Goal: Navigation & Orientation: Find specific page/section

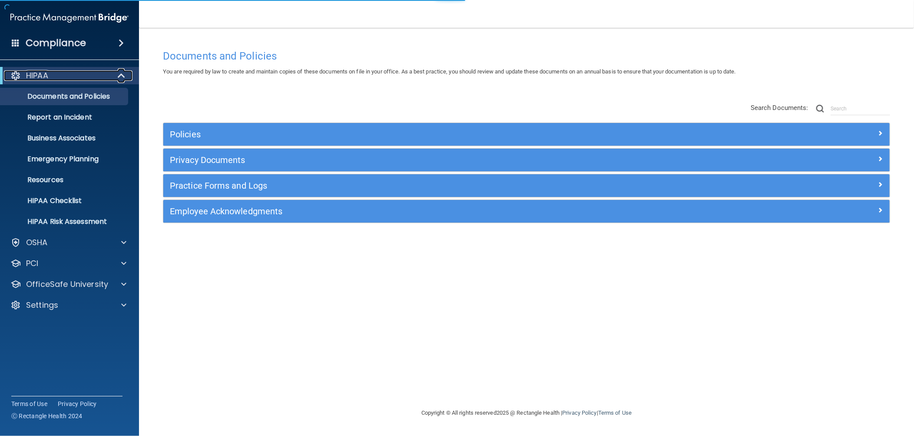
click at [119, 74] on span at bounding box center [122, 75] width 7 height 10
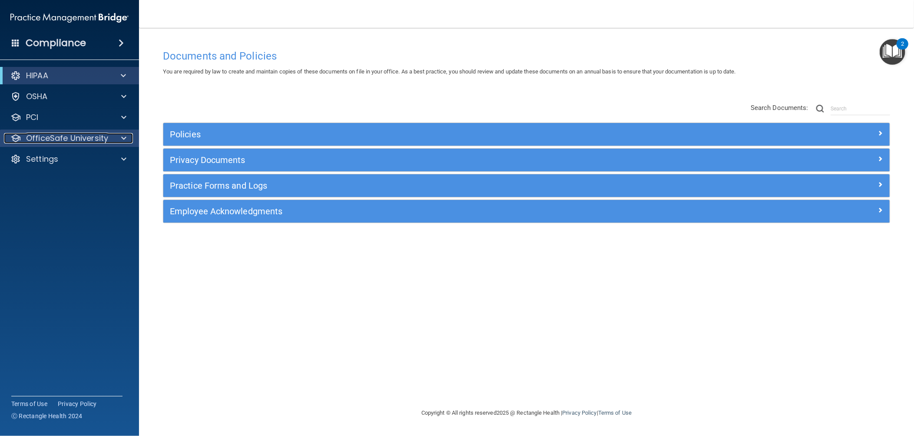
click at [126, 138] on span at bounding box center [123, 138] width 5 height 10
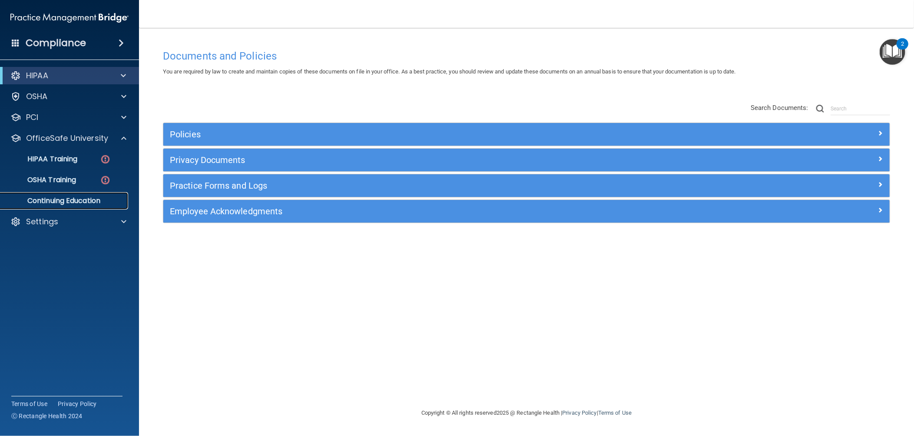
click at [81, 202] on p "Continuing Education" at bounding box center [65, 200] width 119 height 9
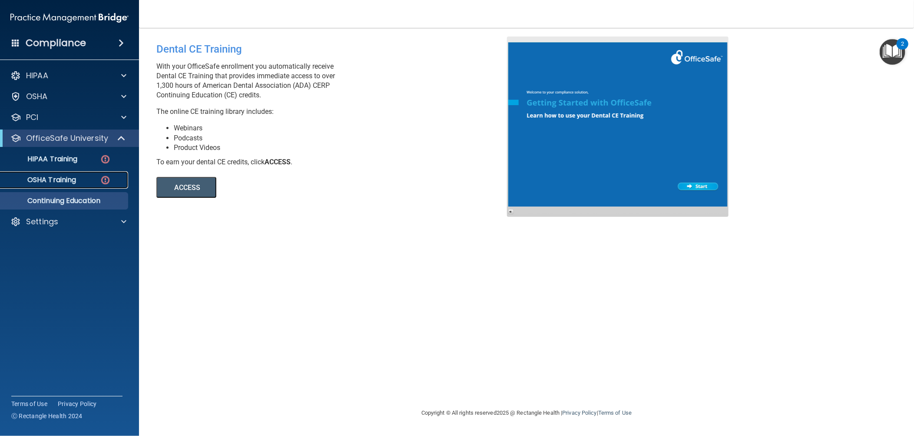
click at [40, 180] on p "OSHA Training" at bounding box center [41, 180] width 70 height 9
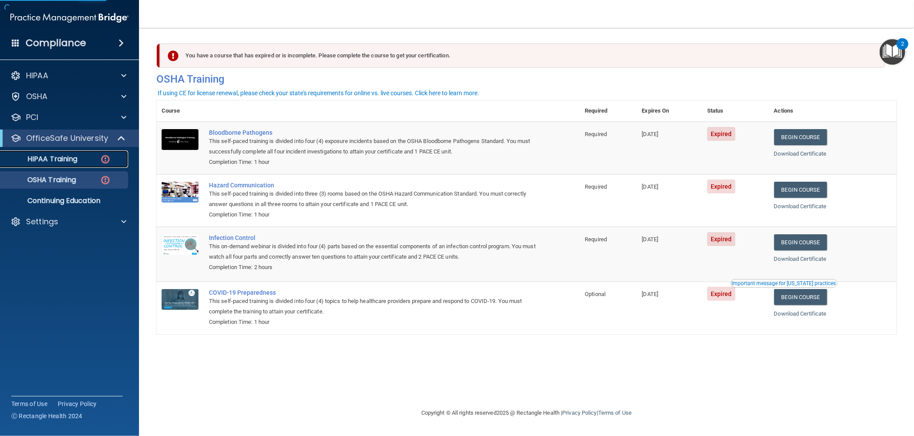
click at [57, 159] on p "HIPAA Training" at bounding box center [42, 159] width 72 height 9
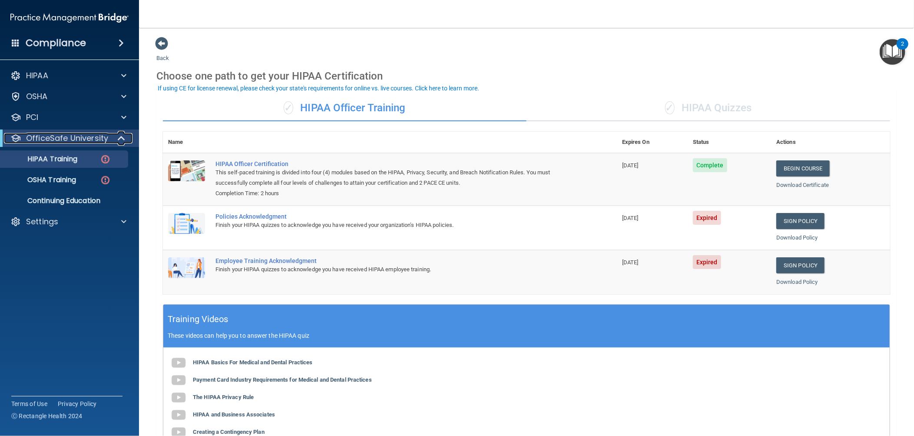
drag, startPoint x: 119, startPoint y: 135, endPoint x: 120, endPoint y: 129, distance: 5.8
click at [119, 133] on span at bounding box center [122, 138] width 7 height 10
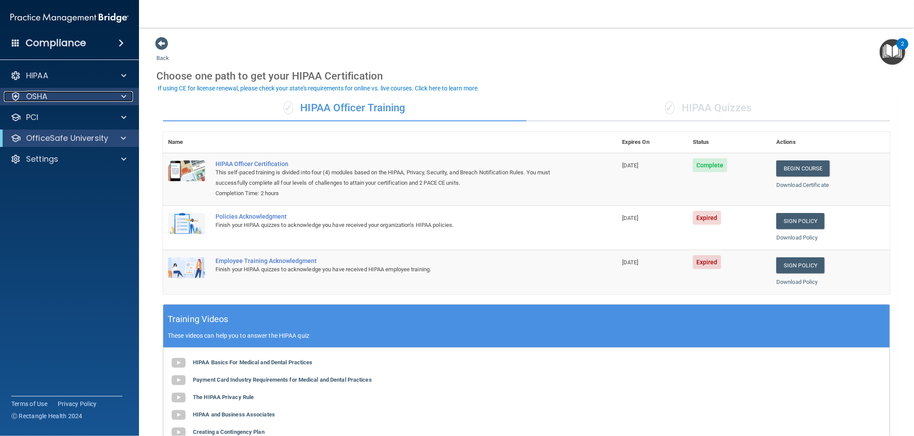
click at [123, 97] on span at bounding box center [123, 96] width 5 height 10
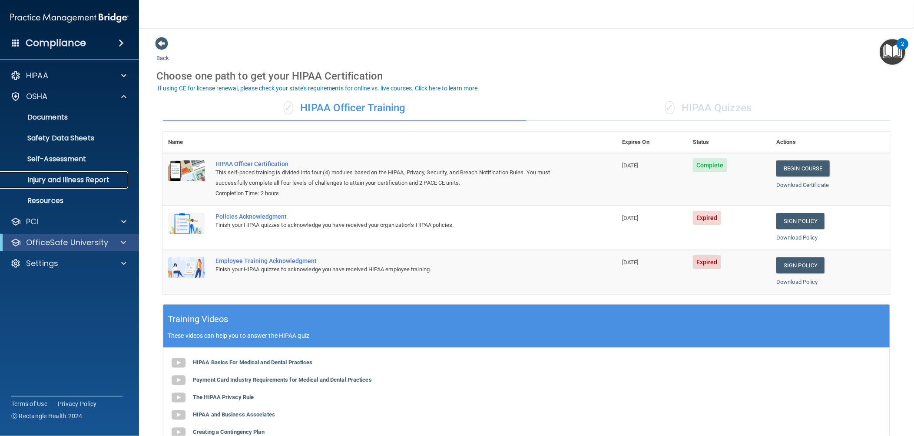
click at [70, 177] on p "Injury and Illness Report" at bounding box center [65, 180] width 119 height 9
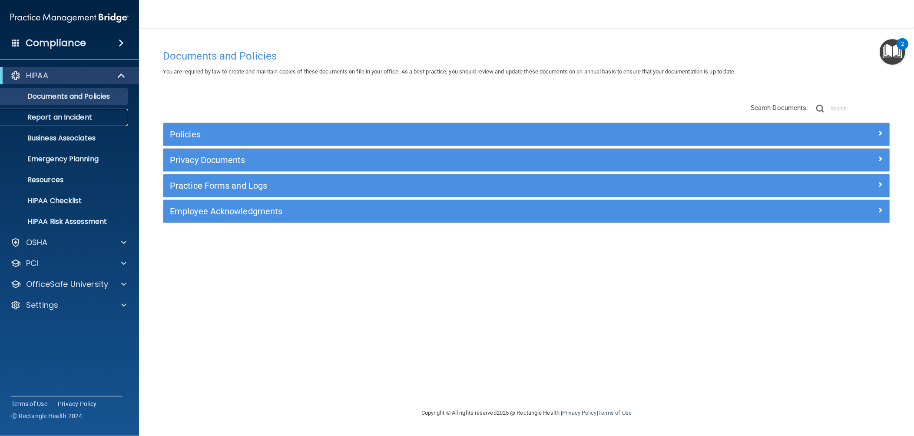
click at [79, 114] on p "Report an Incident" at bounding box center [65, 117] width 119 height 9
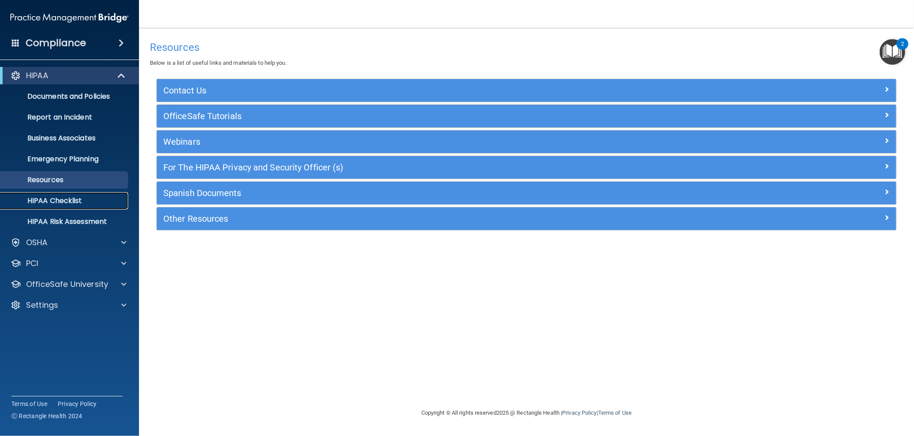
click at [77, 202] on p "HIPAA Checklist" at bounding box center [65, 200] width 119 height 9
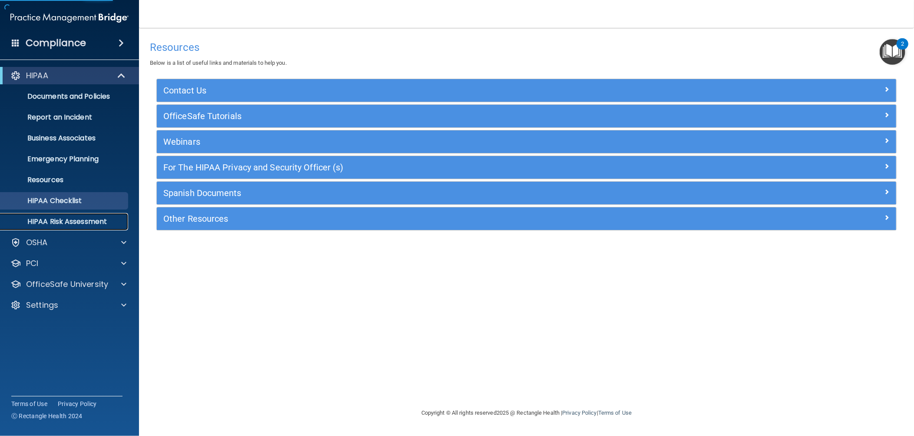
click at [88, 222] on p "HIPAA Risk Assessment" at bounding box center [65, 221] width 119 height 9
